Goal: Information Seeking & Learning: Compare options

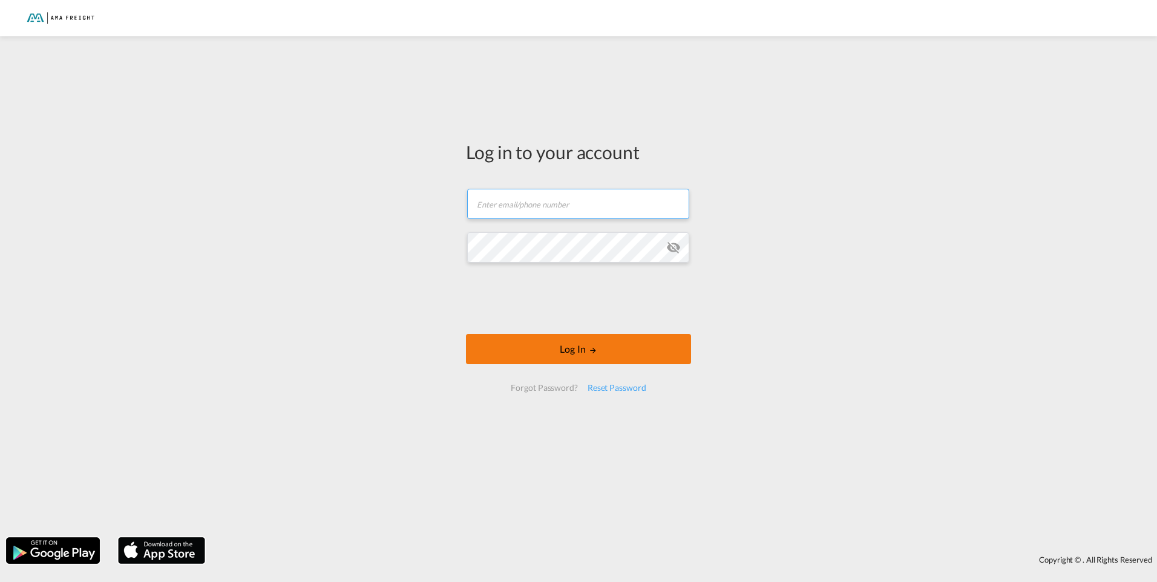
type input "[PERSON_NAME][EMAIL_ADDRESS][DOMAIN_NAME]"
click at [591, 345] on button "Log In" at bounding box center [578, 349] width 225 height 30
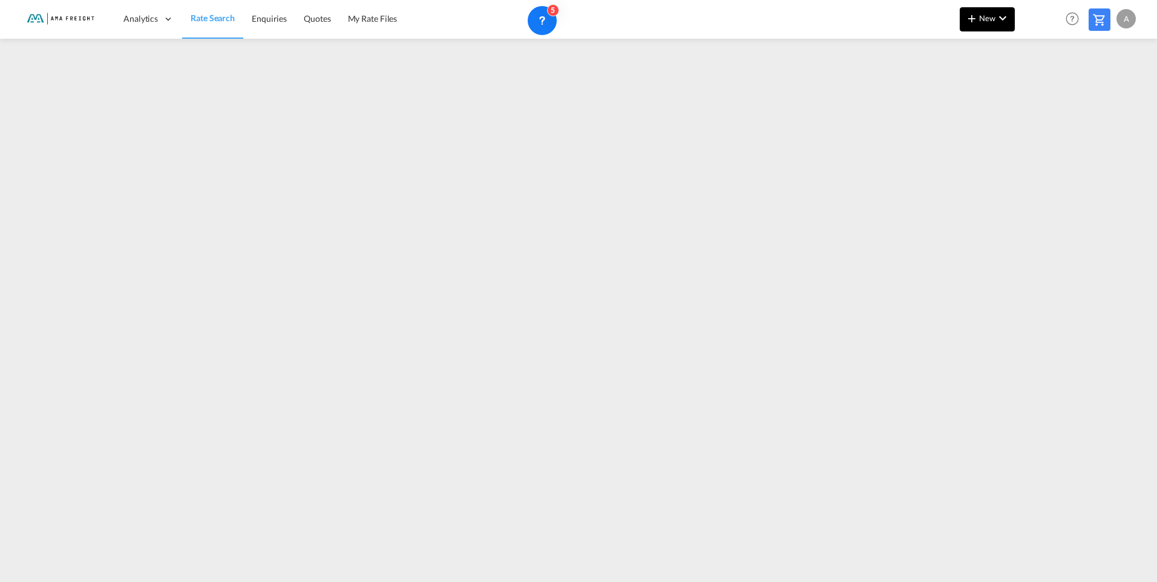
click at [999, 19] on md-icon "icon-chevron-down" at bounding box center [1003, 18] width 15 height 15
click at [861, 16] on md-backdrop at bounding box center [578, 291] width 1157 height 582
click at [204, 21] on span "Rate Search" at bounding box center [213, 18] width 44 height 10
click at [212, 18] on span "Rate Search" at bounding box center [213, 18] width 44 height 10
click at [219, 18] on span "Rate Search" at bounding box center [213, 18] width 44 height 10
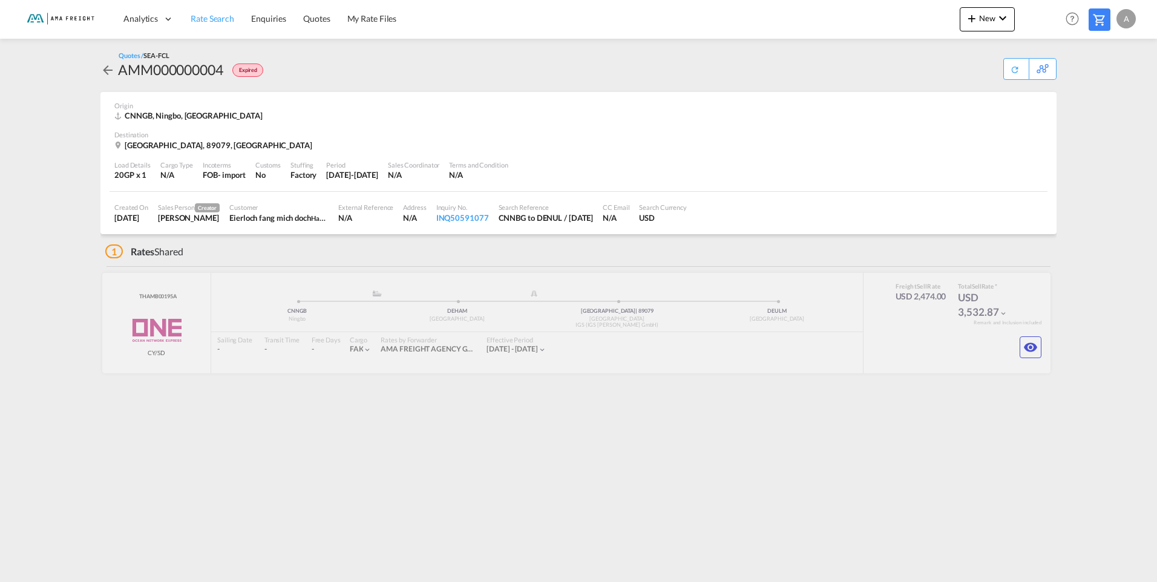
click at [215, 19] on span "Rate Search" at bounding box center [213, 18] width 44 height 10
